Goal: Check status: Check status

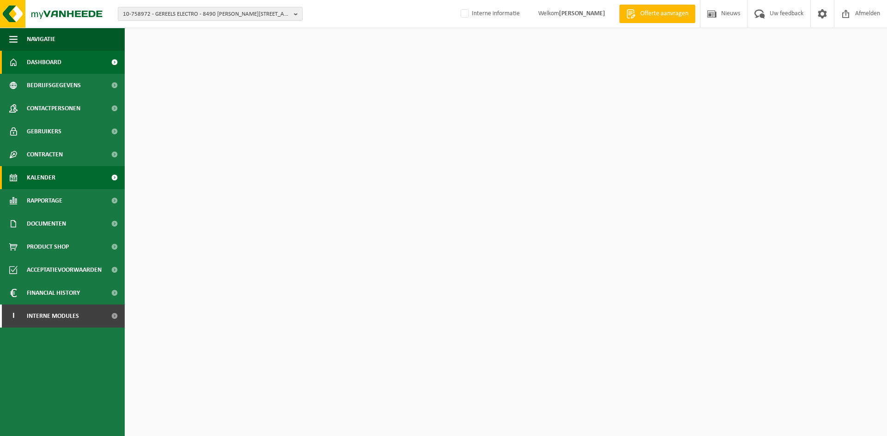
click at [53, 182] on span "Kalender" at bounding box center [41, 177] width 29 height 23
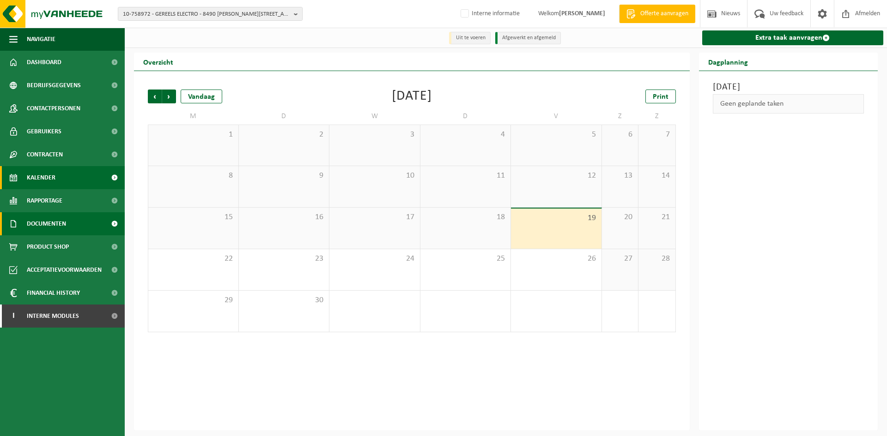
click at [41, 224] on span "Documenten" at bounding box center [46, 223] width 39 height 23
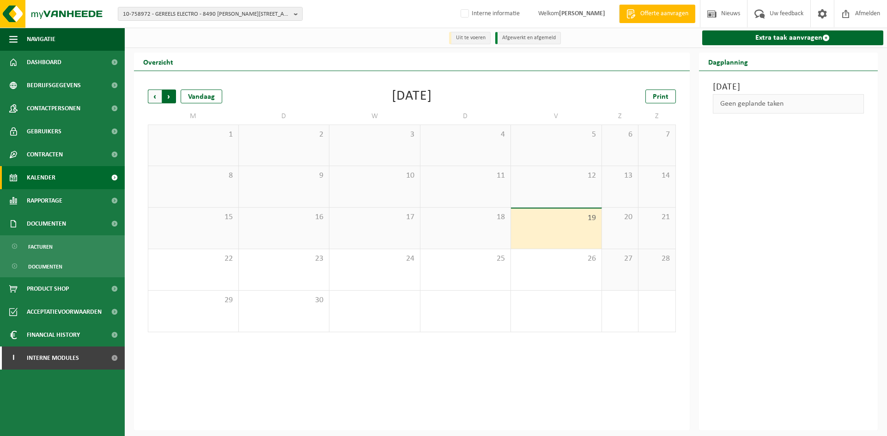
click at [157, 96] on span "Vorige" at bounding box center [155, 97] width 14 height 14
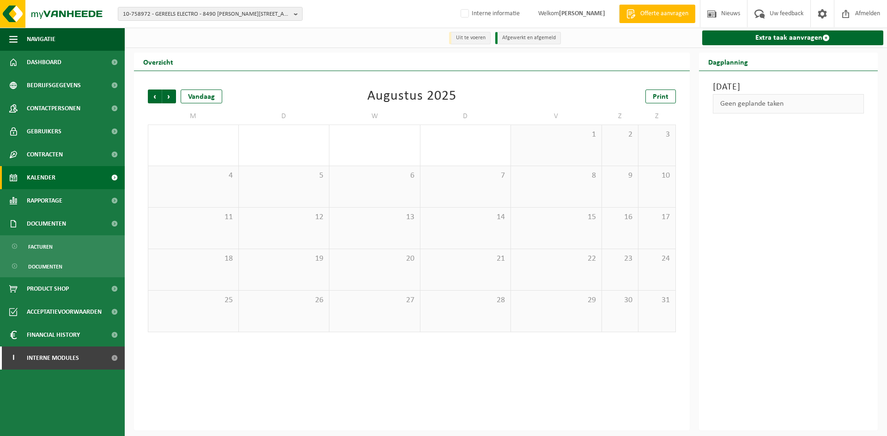
click at [157, 96] on span "Vorige" at bounding box center [155, 97] width 14 height 14
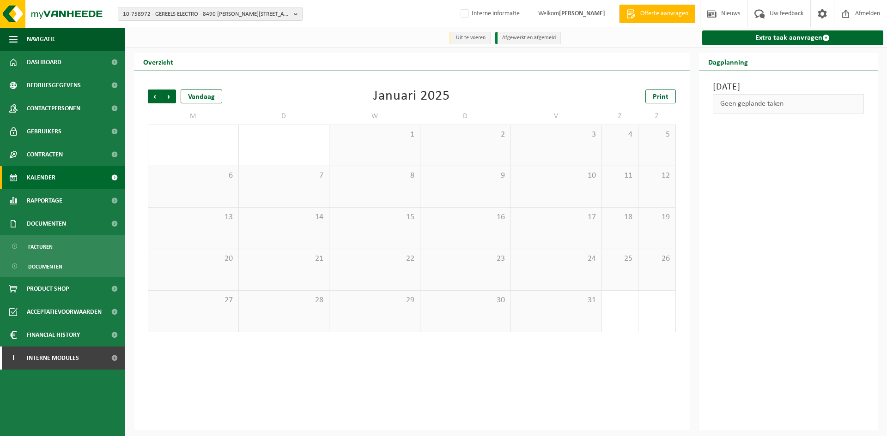
click at [157, 96] on span "Vorige" at bounding box center [155, 97] width 14 height 14
click at [494, 214] on span "12" at bounding box center [465, 217] width 81 height 10
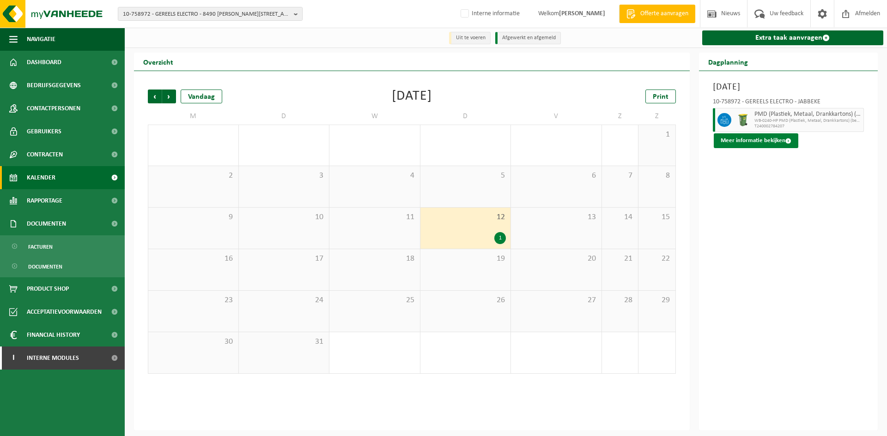
click at [770, 139] on button "Meer informatie bekijken" at bounding box center [756, 140] width 85 height 15
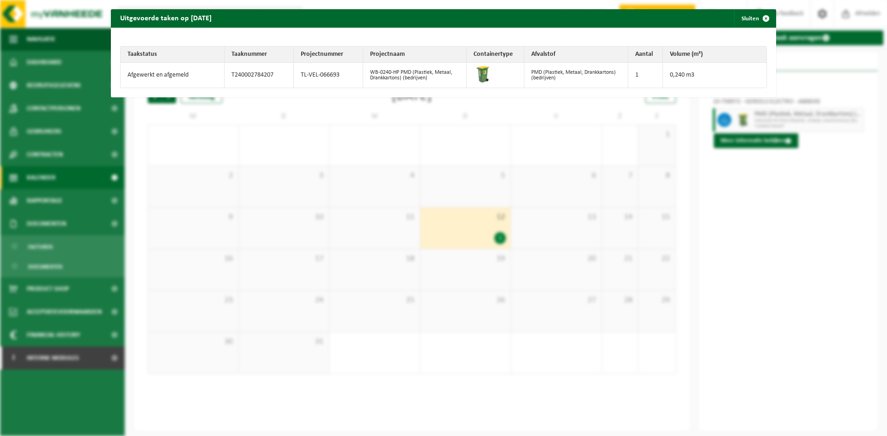
click at [263, 71] on td "T240002784207" at bounding box center [258, 75] width 69 height 25
copy tr "T240002784207"
click at [744, 13] on button "Sluiten" at bounding box center [754, 18] width 41 height 18
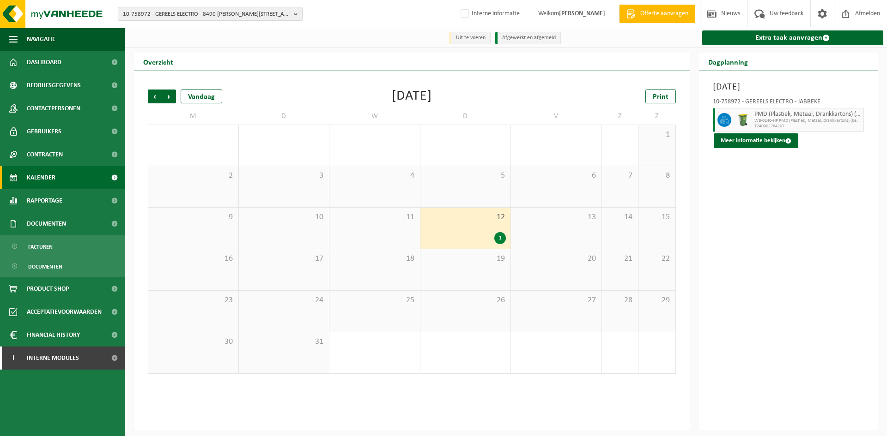
click at [149, 16] on span "10-758972 - GEREELS ELECTRO - 8490 [PERSON_NAME][STREET_ADDRESS][PERSON_NAME]" at bounding box center [206, 14] width 167 height 14
click at [523, 116] on td "V" at bounding box center [556, 116] width 91 height 17
